Goal: Task Accomplishment & Management: Use online tool/utility

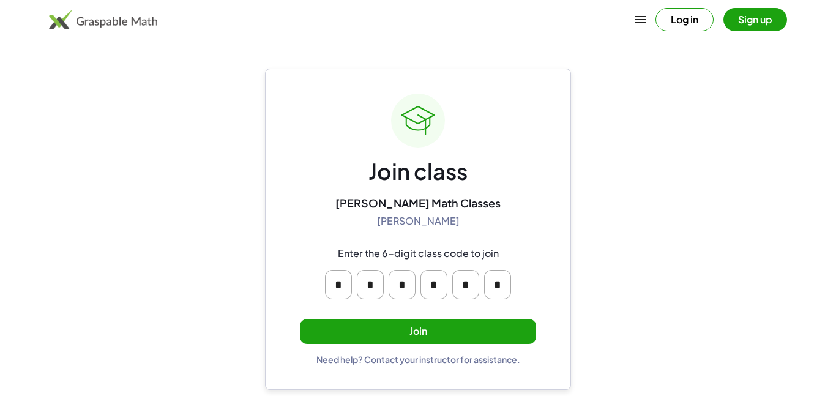
click at [424, 328] on button "Join" at bounding box center [418, 331] width 236 height 25
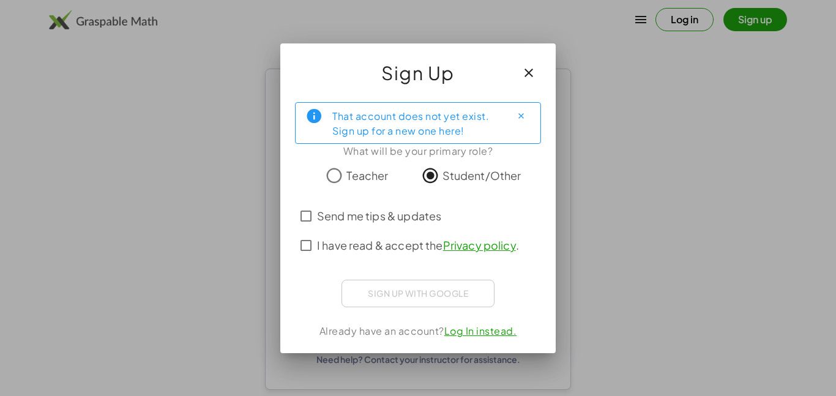
click at [361, 249] on span "I have read & accept the Privacy policy ." at bounding box center [418, 245] width 202 height 17
click at [330, 213] on span "Send me tips & updates" at bounding box center [379, 216] width 124 height 17
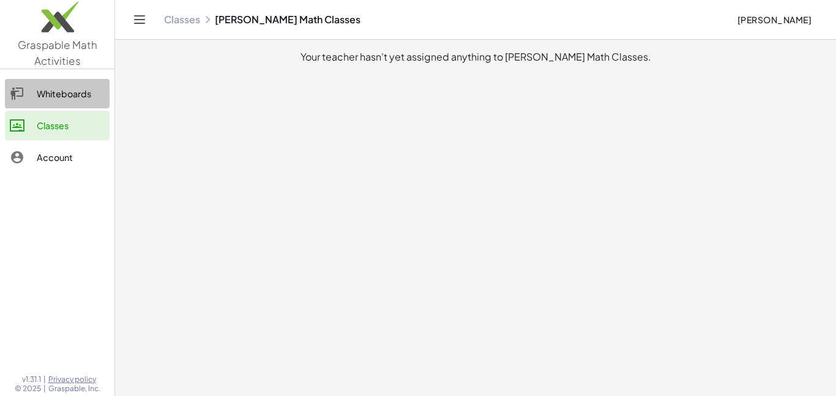
click at [67, 105] on link "Whiteboards" at bounding box center [57, 93] width 105 height 29
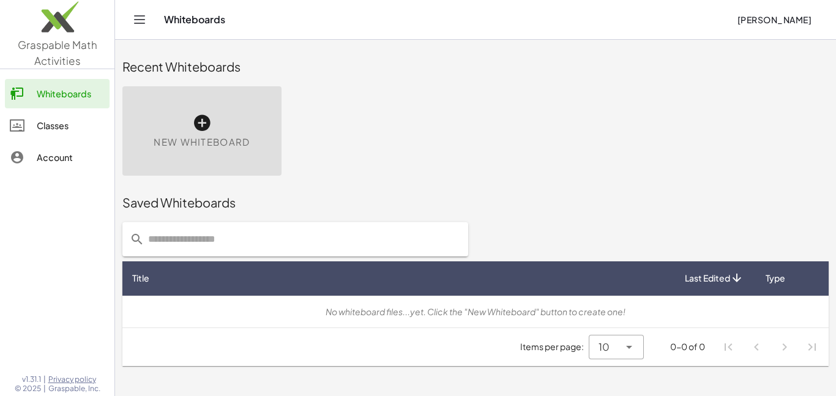
click at [204, 130] on icon at bounding box center [202, 123] width 20 height 20
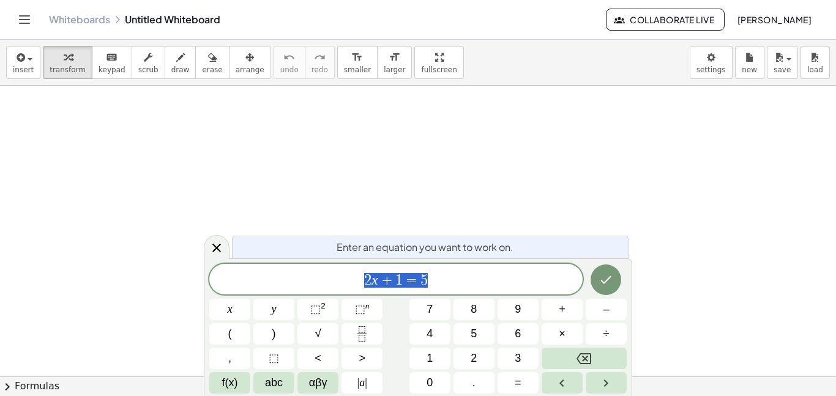
scroll to position [1, 0]
click at [342, 140] on div at bounding box center [418, 377] width 836 height 582
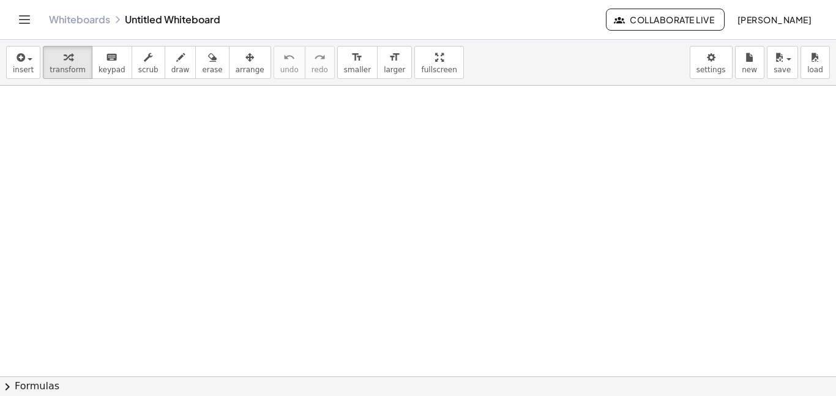
drag, startPoint x: 247, startPoint y: 169, endPoint x: 354, endPoint y: 182, distance: 108.0
click at [354, 182] on div at bounding box center [418, 377] width 836 height 582
click at [173, 75] on button "draw" at bounding box center [181, 62] width 32 height 33
click at [361, 168] on div at bounding box center [418, 377] width 836 height 582
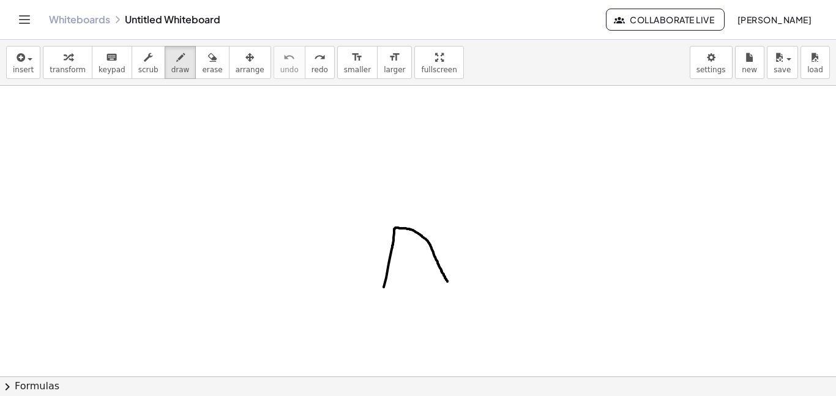
drag, startPoint x: 384, startPoint y: 287, endPoint x: 445, endPoint y: 281, distance: 61.5
click at [445, 281] on div at bounding box center [418, 377] width 836 height 582
drag, startPoint x: 403, startPoint y: 242, endPoint x: 405, endPoint y: 257, distance: 14.9
click at [405, 257] on div at bounding box center [418, 377] width 836 height 582
drag, startPoint x: 419, startPoint y: 242, endPoint x: 418, endPoint y: 252, distance: 9.3
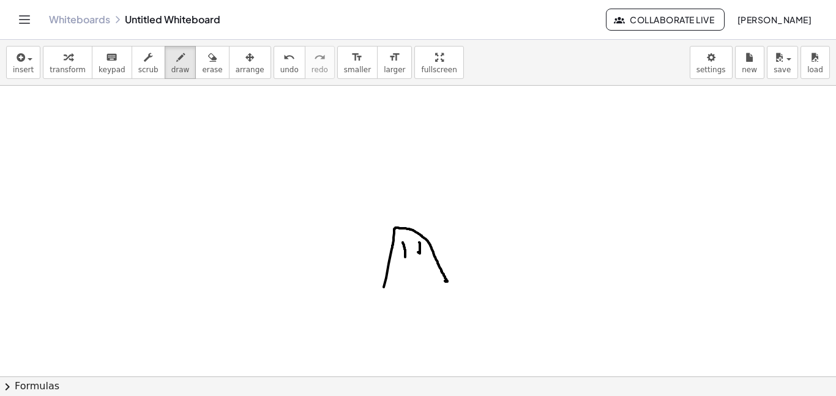
click at [418, 252] on div at bounding box center [418, 377] width 836 height 582
drag, startPoint x: 402, startPoint y: 268, endPoint x: 435, endPoint y: 261, distance: 34.5
click at [435, 261] on div at bounding box center [418, 377] width 836 height 582
drag, startPoint x: 401, startPoint y: 269, endPoint x: 394, endPoint y: 257, distance: 14.0
click at [394, 257] on div at bounding box center [418, 377] width 836 height 582
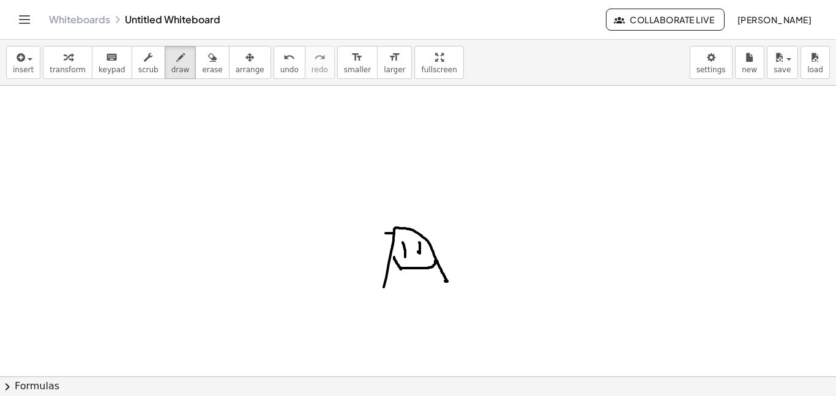
drag, startPoint x: 394, startPoint y: 233, endPoint x: 386, endPoint y: 233, distance: 8.6
click at [386, 233] on div at bounding box center [418, 377] width 836 height 582
drag, startPoint x: 422, startPoint y: 235, endPoint x: 437, endPoint y: 231, distance: 15.7
click at [437, 231] on div at bounding box center [418, 377] width 836 height 582
drag, startPoint x: 393, startPoint y: 233, endPoint x: 439, endPoint y: 232, distance: 46.6
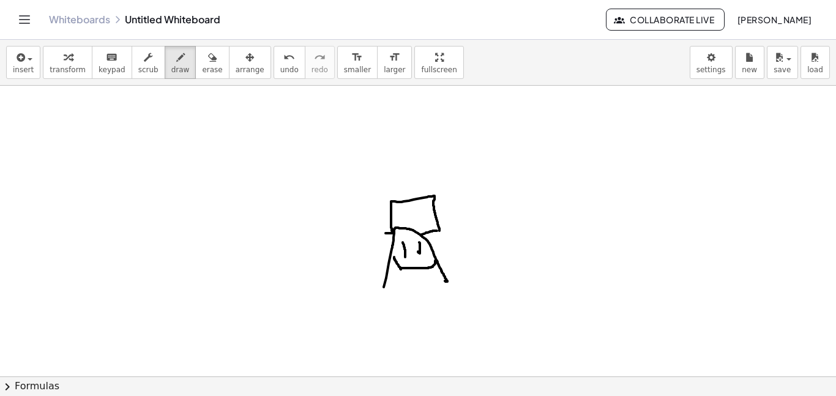
click at [439, 232] on div at bounding box center [418, 377] width 836 height 582
click at [280, 71] on span "undo" at bounding box center [289, 70] width 18 height 9
click at [284, 50] on icon "undo" at bounding box center [290, 57] width 12 height 15
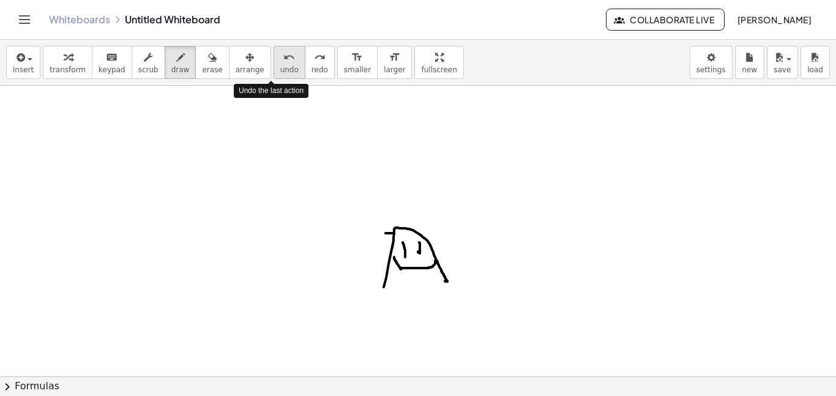
click at [284, 50] on icon "undo" at bounding box center [290, 57] width 12 height 15
drag, startPoint x: 398, startPoint y: 266, endPoint x: 428, endPoint y: 257, distance: 31.6
click at [428, 257] on div at bounding box center [418, 377] width 836 height 582
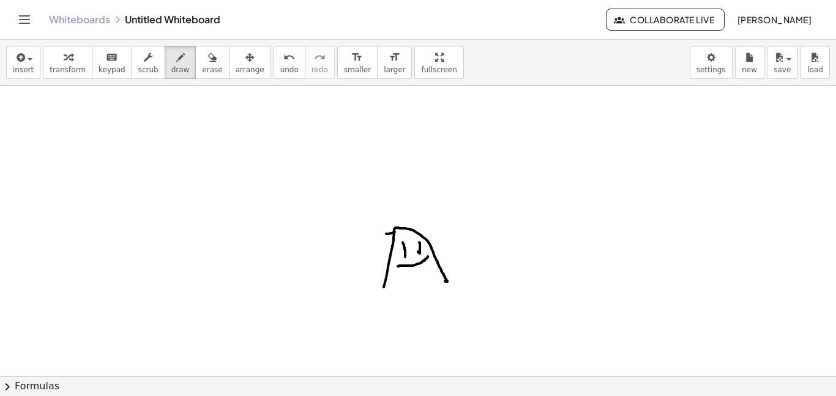
drag, startPoint x: 395, startPoint y: 232, endPoint x: 383, endPoint y: 234, distance: 12.4
click at [383, 234] on div at bounding box center [418, 377] width 836 height 582
drag, startPoint x: 419, startPoint y: 234, endPoint x: 438, endPoint y: 234, distance: 19.0
click at [438, 234] on div at bounding box center [418, 377] width 836 height 582
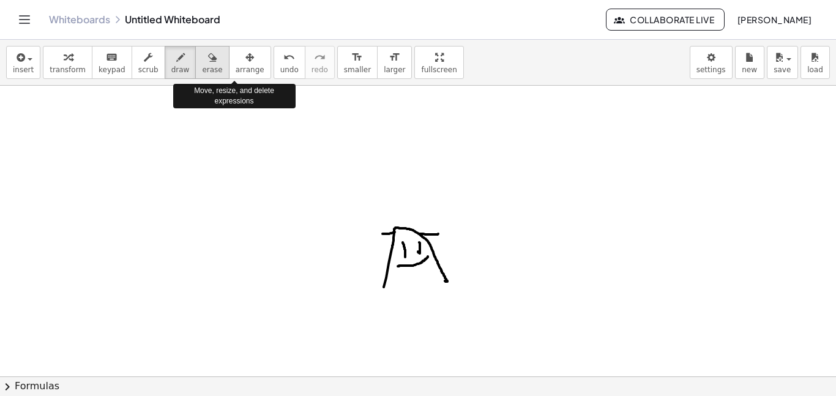
click at [203, 67] on span "erase" at bounding box center [212, 70] width 20 height 9
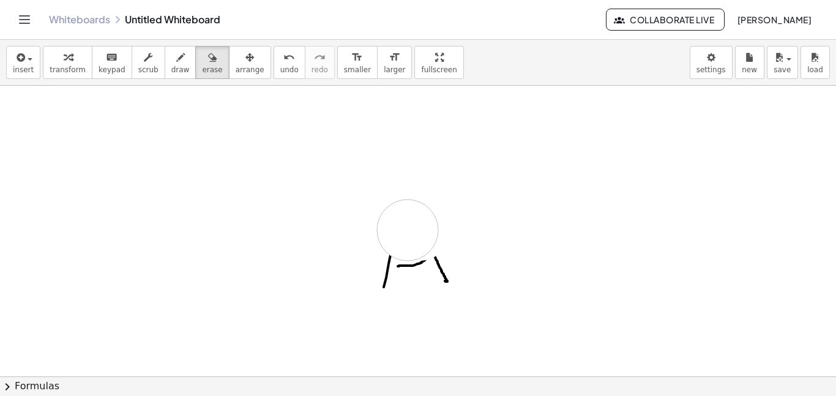
drag, startPoint x: 420, startPoint y: 230, endPoint x: 407, endPoint y: 230, distance: 12.9
click at [407, 230] on div at bounding box center [418, 377] width 836 height 582
drag, startPoint x: 407, startPoint y: 231, endPoint x: 355, endPoint y: 288, distance: 77.6
click at [355, 288] on div at bounding box center [418, 377] width 836 height 582
click at [171, 66] on span "draw" at bounding box center [180, 70] width 18 height 9
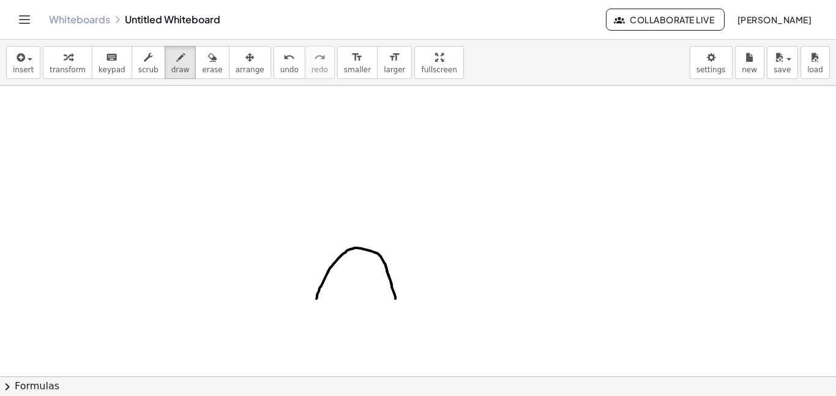
drag, startPoint x: 317, startPoint y: 299, endPoint x: 396, endPoint y: 299, distance: 79.0
click at [396, 299] on div at bounding box center [418, 377] width 836 height 582
click at [353, 260] on div at bounding box center [418, 377] width 836 height 582
click at [368, 263] on div at bounding box center [418, 377] width 836 height 582
click at [280, 70] on span "undo" at bounding box center [289, 70] width 18 height 9
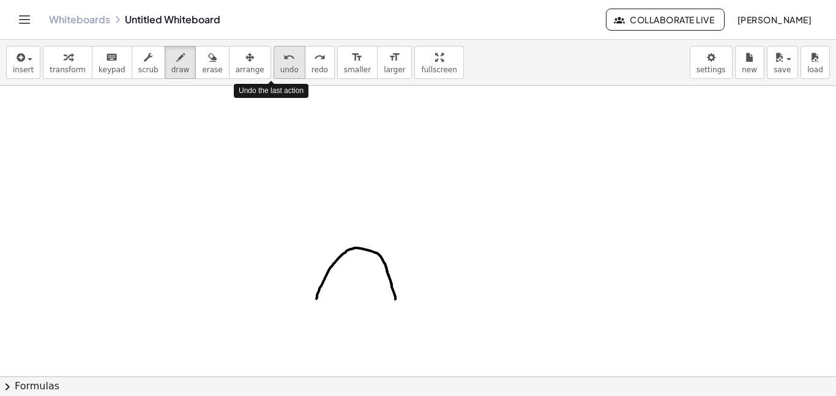
click at [280, 70] on span "undo" at bounding box center [289, 70] width 18 height 9
drag, startPoint x: 350, startPoint y: 258, endPoint x: 350, endPoint y: 265, distance: 6.8
click at [350, 265] on div at bounding box center [418, 377] width 836 height 582
drag, startPoint x: 362, startPoint y: 255, endPoint x: 367, endPoint y: 263, distance: 9.2
click at [367, 263] on div at bounding box center [418, 377] width 836 height 582
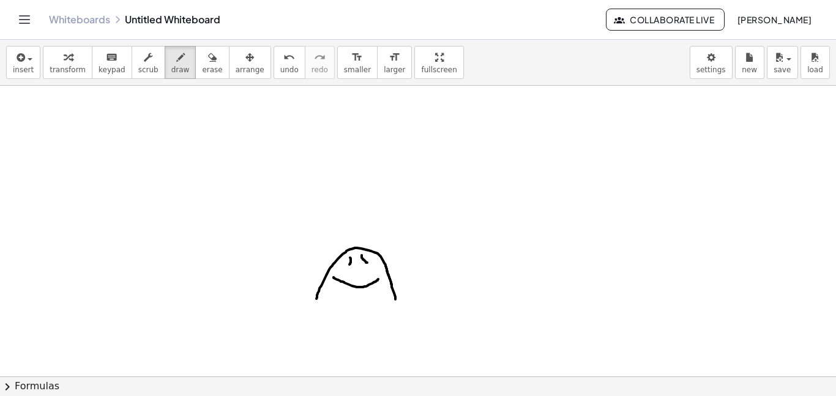
drag, startPoint x: 334, startPoint y: 277, endPoint x: 378, endPoint y: 278, distance: 44.7
click at [378, 278] on div at bounding box center [418, 377] width 836 height 582
drag, startPoint x: 348, startPoint y: 249, endPoint x: 328, endPoint y: 252, distance: 21.0
click at [328, 252] on div at bounding box center [418, 377] width 836 height 582
drag, startPoint x: 349, startPoint y: 249, endPoint x: 391, endPoint y: 246, distance: 41.8
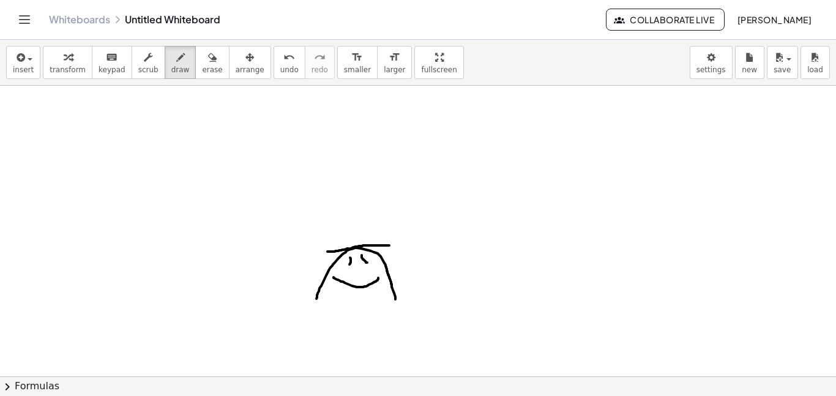
click at [391, 246] on div at bounding box center [418, 377] width 836 height 582
drag, startPoint x: 380, startPoint y: 246, endPoint x: 342, endPoint y: 247, distance: 38.6
click at [342, 247] on div at bounding box center [418, 377] width 836 height 582
drag, startPoint x: 340, startPoint y: 227, endPoint x: 376, endPoint y: 242, distance: 39.2
click at [376, 242] on div at bounding box center [418, 377] width 836 height 582
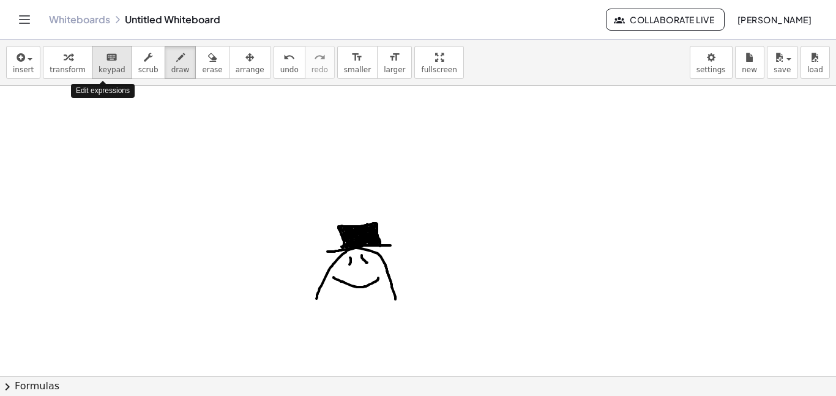
click at [106, 61] on icon "keyboard" at bounding box center [112, 57] width 12 height 15
click at [99, 54] on div "keyboard" at bounding box center [112, 57] width 27 height 15
click at [294, 151] on div at bounding box center [418, 377] width 836 height 582
click at [236, 69] on span "arrange" at bounding box center [250, 70] width 29 height 9
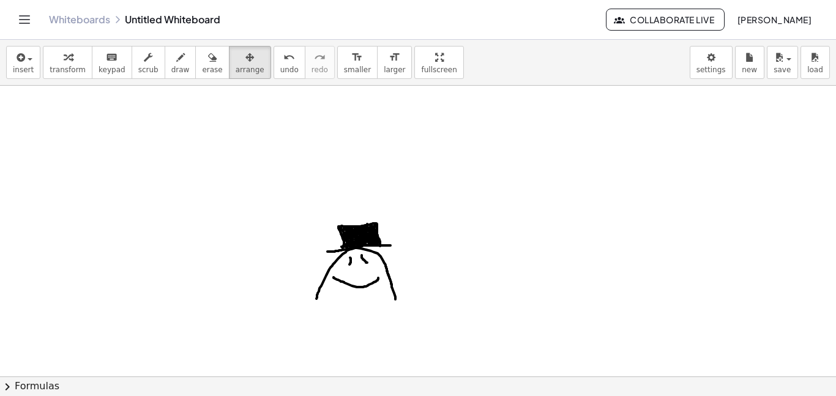
drag, startPoint x: 336, startPoint y: 260, endPoint x: 349, endPoint y: 246, distance: 19.5
click at [349, 246] on div at bounding box center [418, 377] width 836 height 582
click at [351, 59] on icon "format_size" at bounding box center [357, 57] width 12 height 15
click at [384, 66] on span "larger" at bounding box center [394, 70] width 21 height 9
click at [411, 134] on div "insert select one: Math Expression Function Text Youtube Video Graphing Geometr…" at bounding box center [418, 218] width 836 height 356
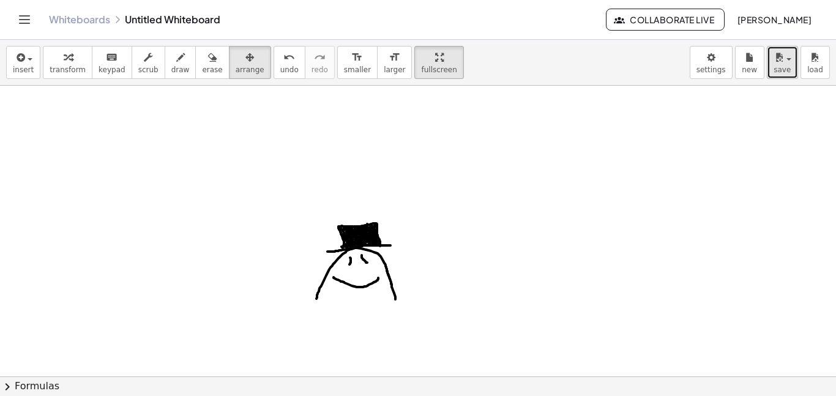
click at [781, 63] on icon "button" at bounding box center [779, 57] width 11 height 15
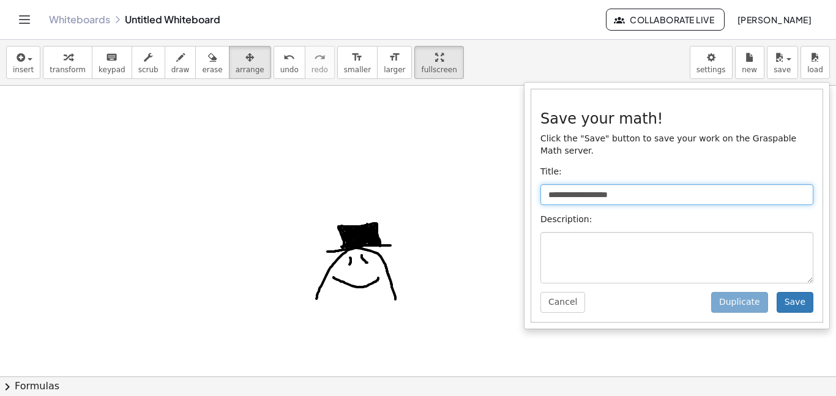
click at [654, 201] on input "**********" at bounding box center [677, 194] width 273 height 21
type input "*"
type input "******"
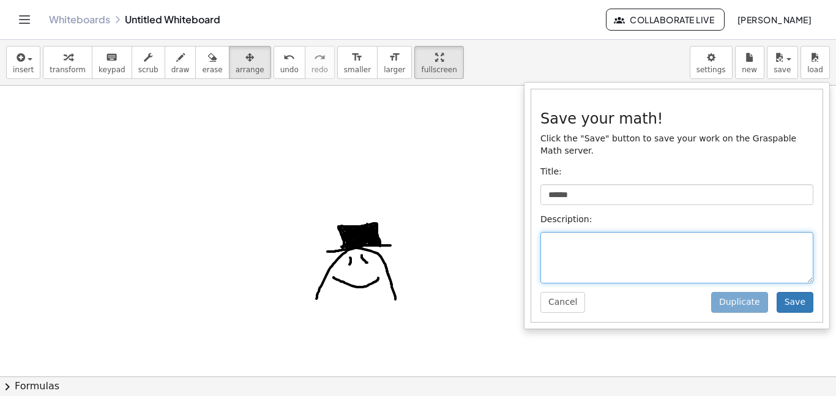
click at [649, 241] on textarea at bounding box center [677, 257] width 273 height 51
type textarea "**********"
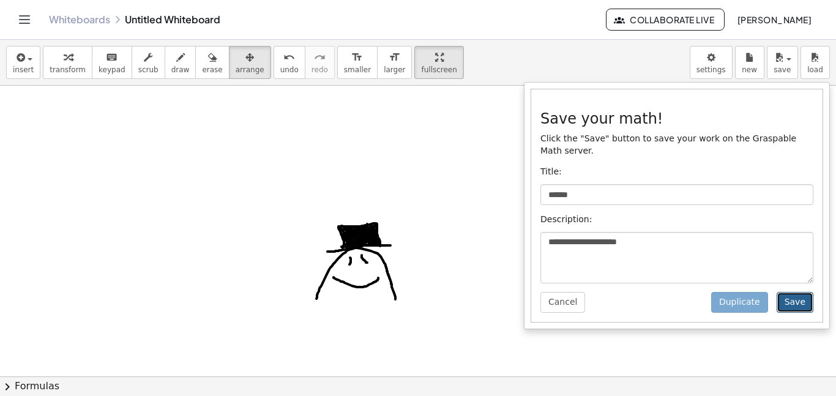
click at [786, 309] on button "Save" at bounding box center [795, 302] width 37 height 21
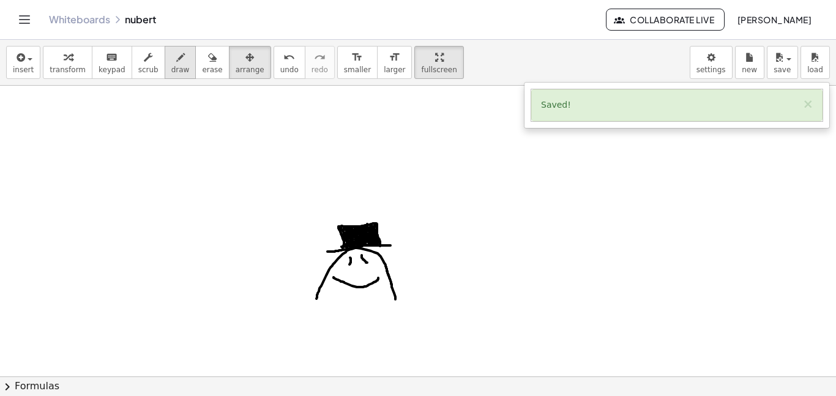
click at [179, 74] on button "draw" at bounding box center [181, 62] width 32 height 33
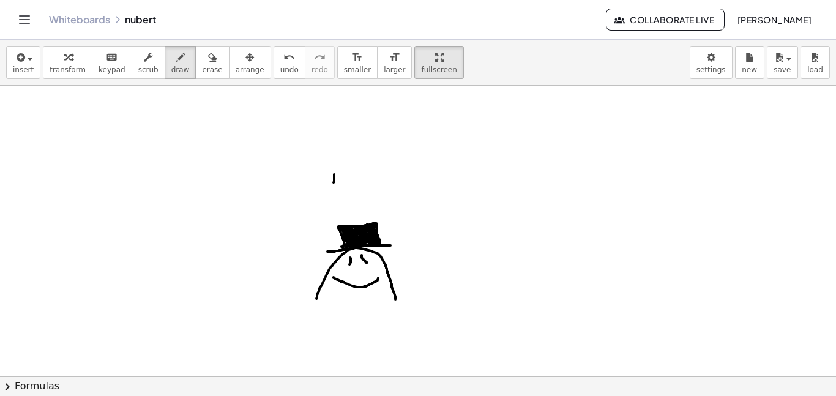
drag, startPoint x: 334, startPoint y: 175, endPoint x: 333, endPoint y: 190, distance: 16.0
click at [333, 190] on div at bounding box center [418, 377] width 836 height 582
drag, startPoint x: 347, startPoint y: 175, endPoint x: 345, endPoint y: 186, distance: 11.2
click at [345, 186] on div at bounding box center [418, 377] width 836 height 582
drag, startPoint x: 335, startPoint y: 182, endPoint x: 344, endPoint y: 183, distance: 9.3
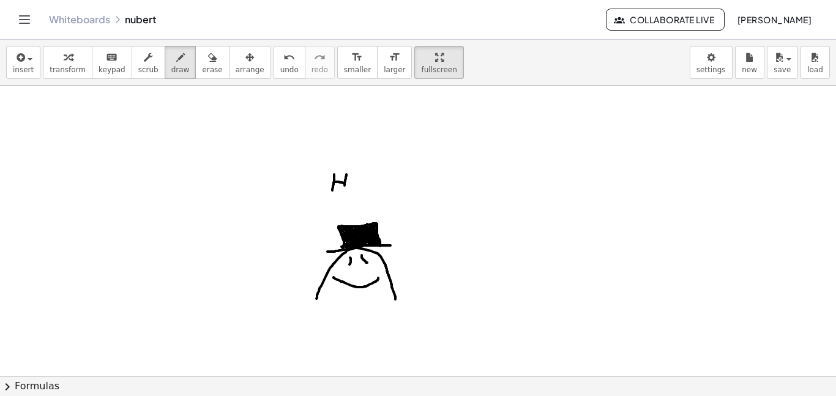
click at [344, 183] on div at bounding box center [418, 377] width 836 height 582
click at [356, 186] on div at bounding box center [418, 377] width 836 height 582
click at [356, 175] on div at bounding box center [418, 377] width 836 height 582
